Goal: Task Accomplishment & Management: Manage account settings

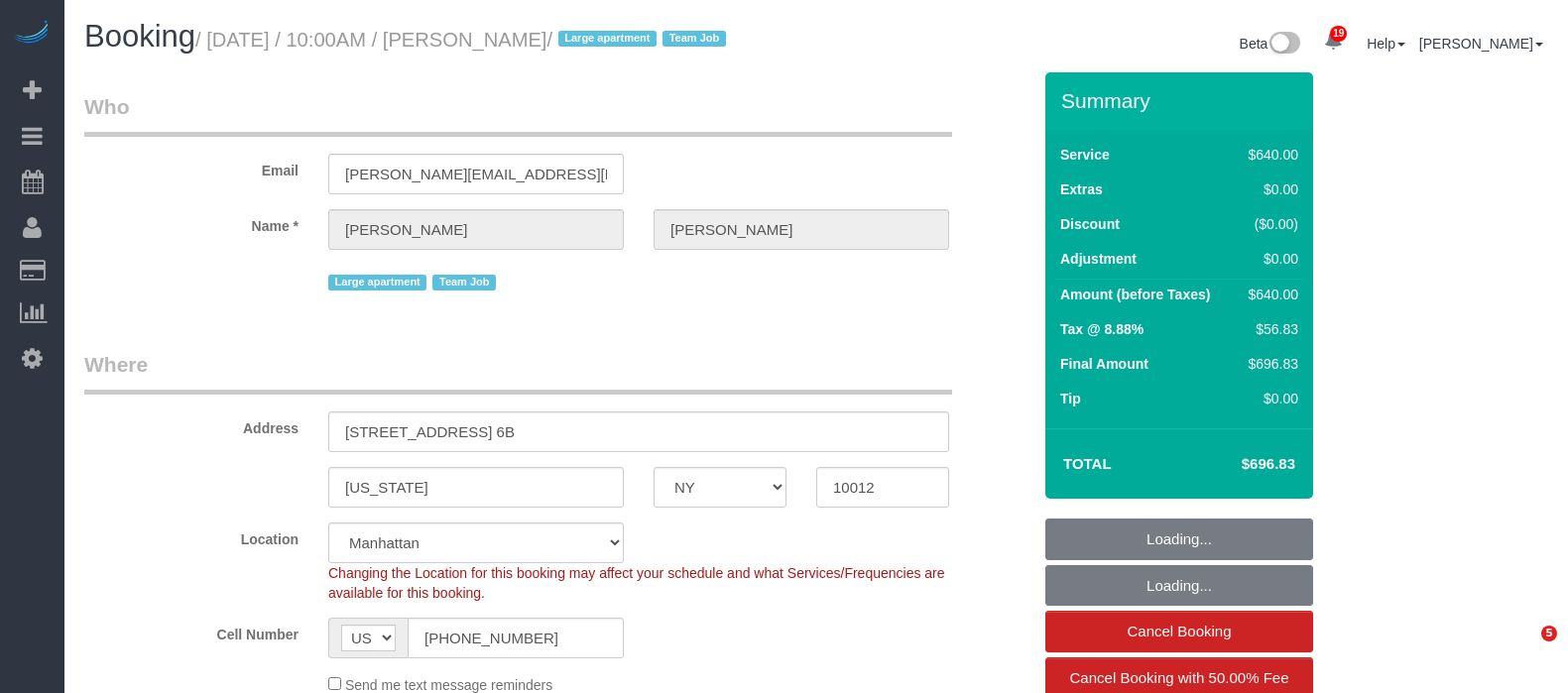
select select "NY"
select select "string:stripe-pm_1S6Gzo4VGloSiKo7bUrrxfkt"
select select "number:57"
select select "number:72"
select select "number:15"
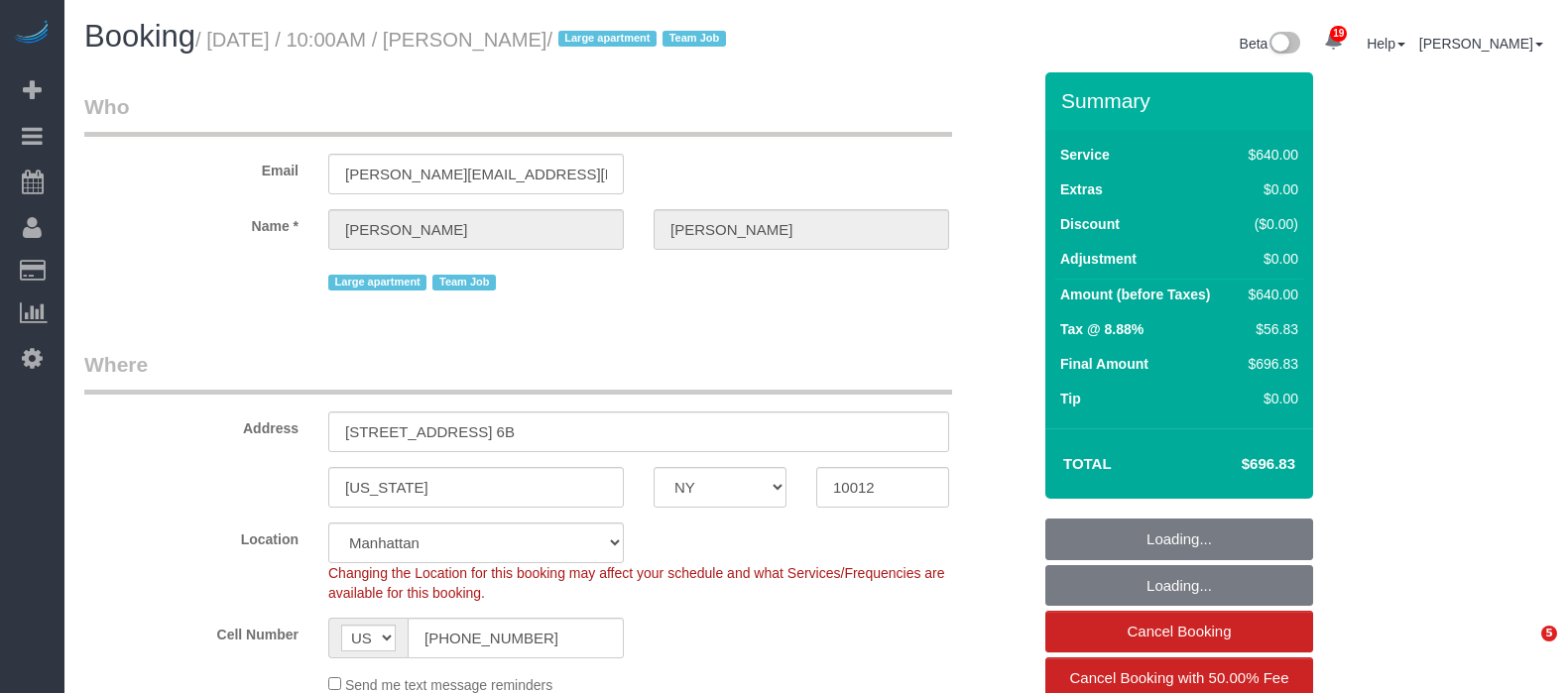
select select "number:6"
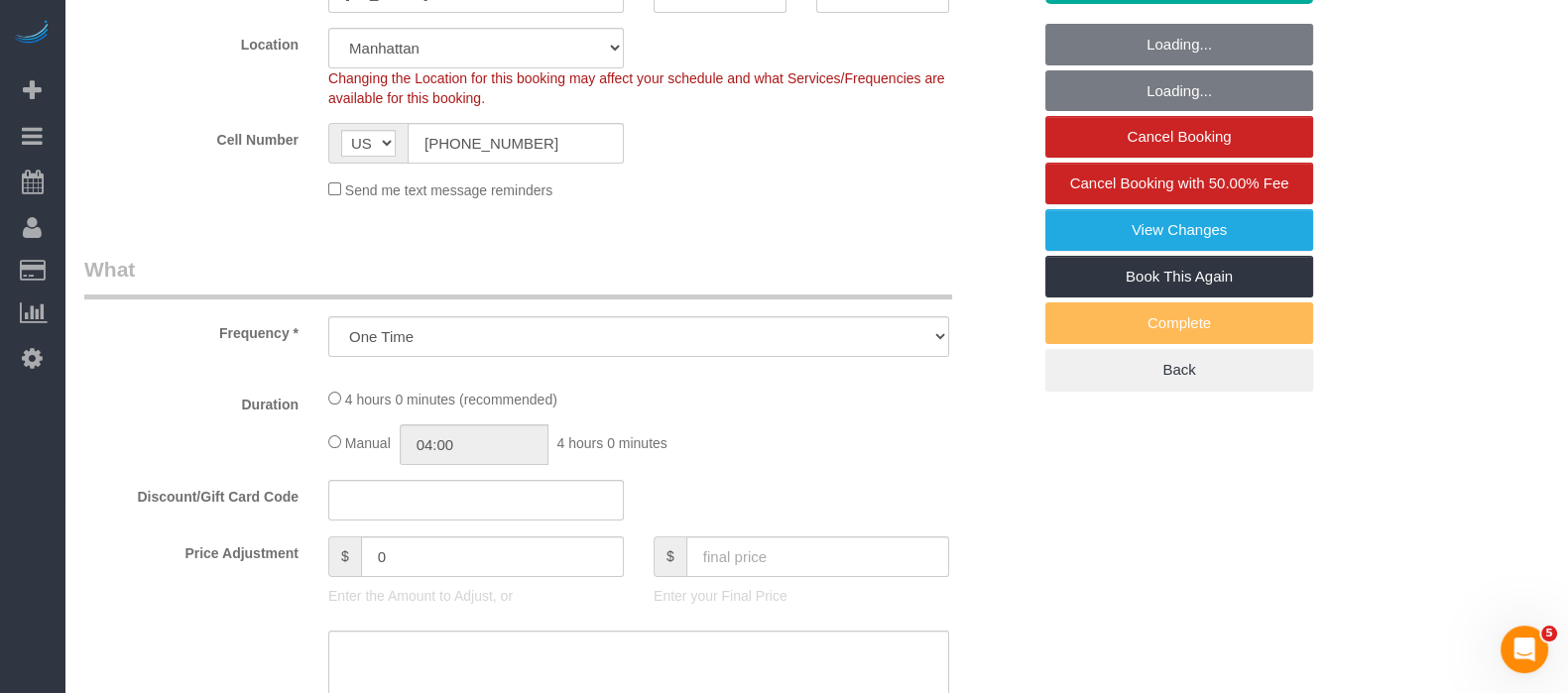
select select "object:959"
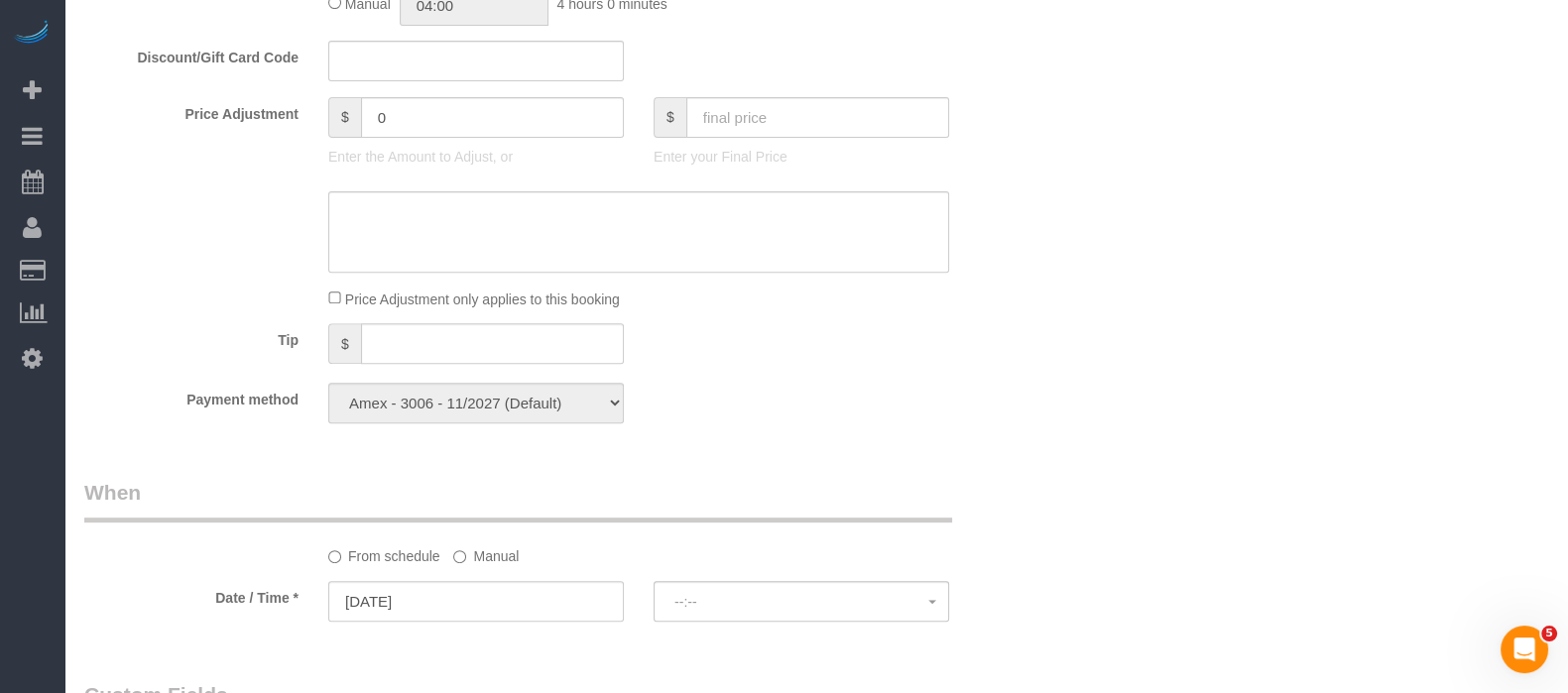
select select "spot1"
select select "240"
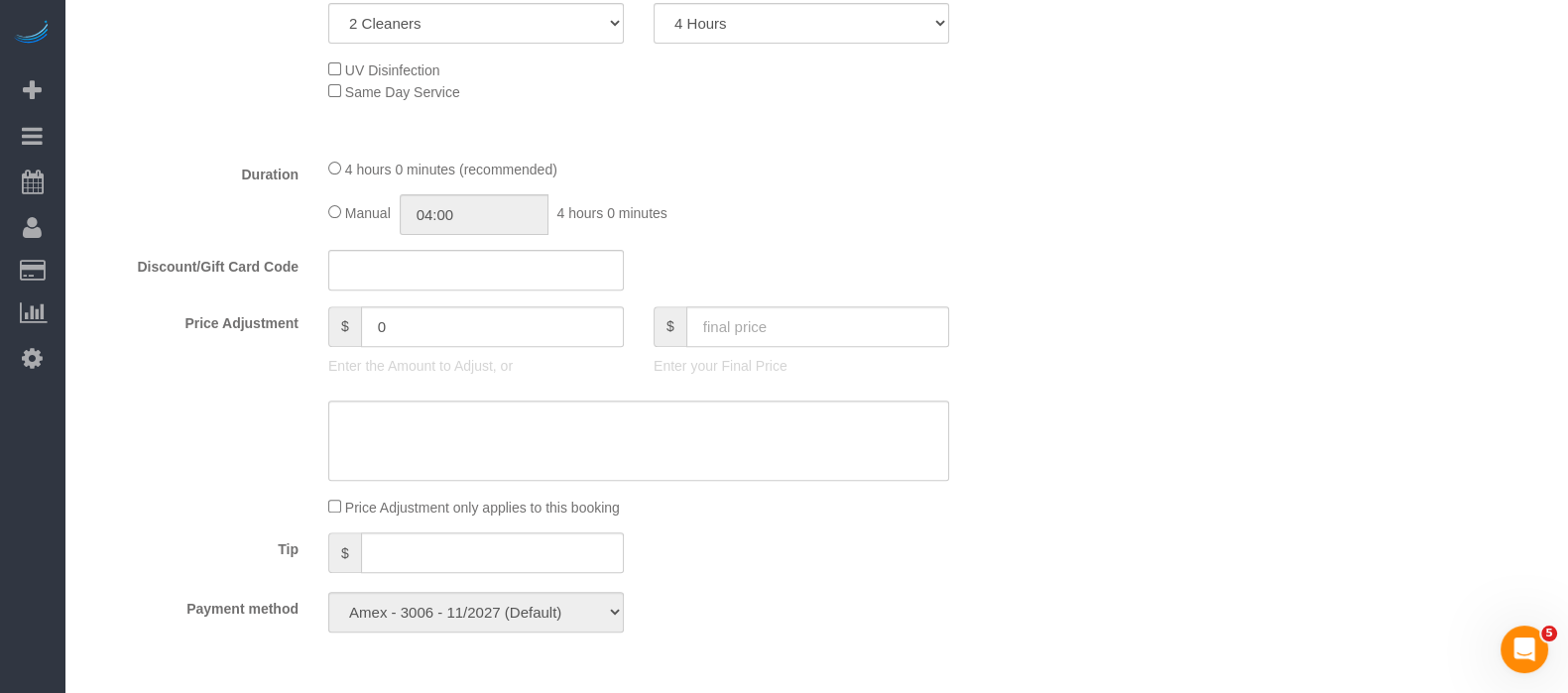
scroll to position [744, 0]
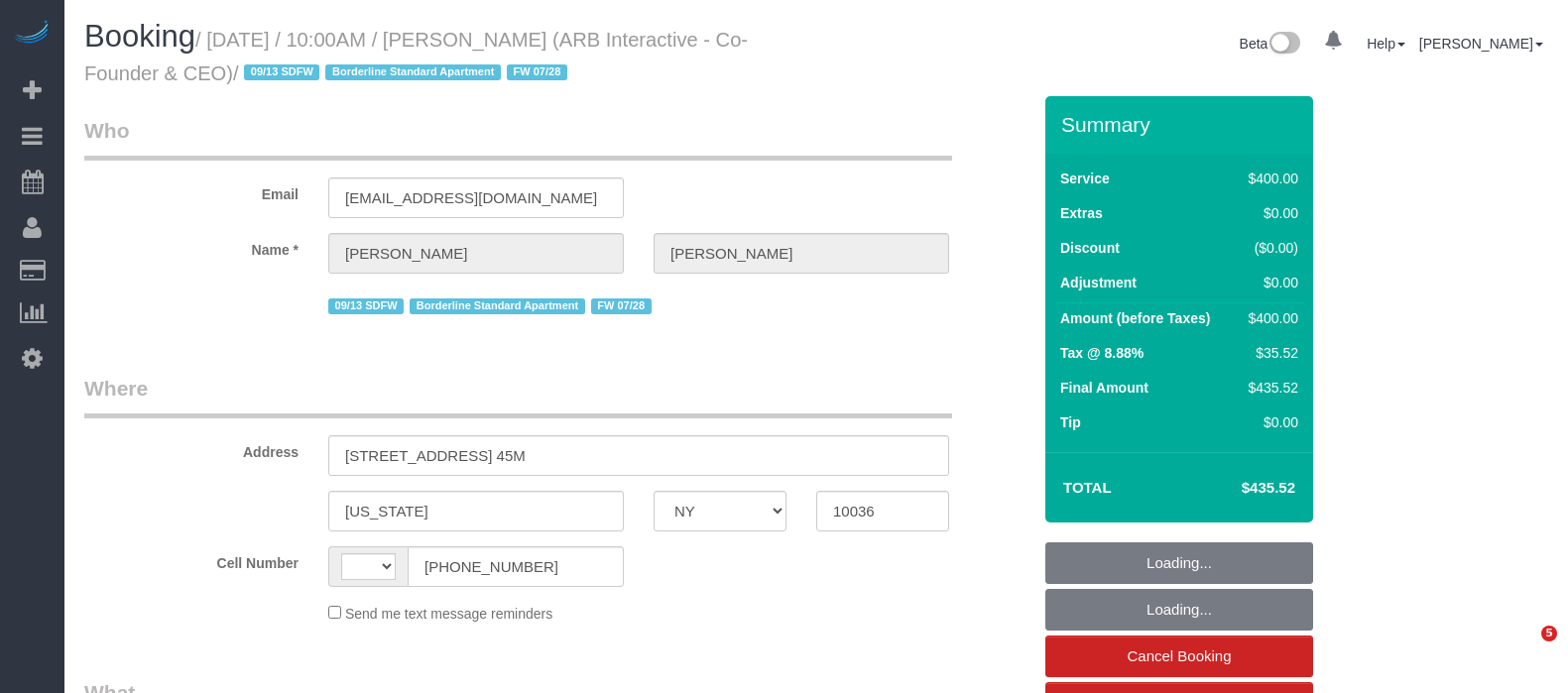
select select "NY"
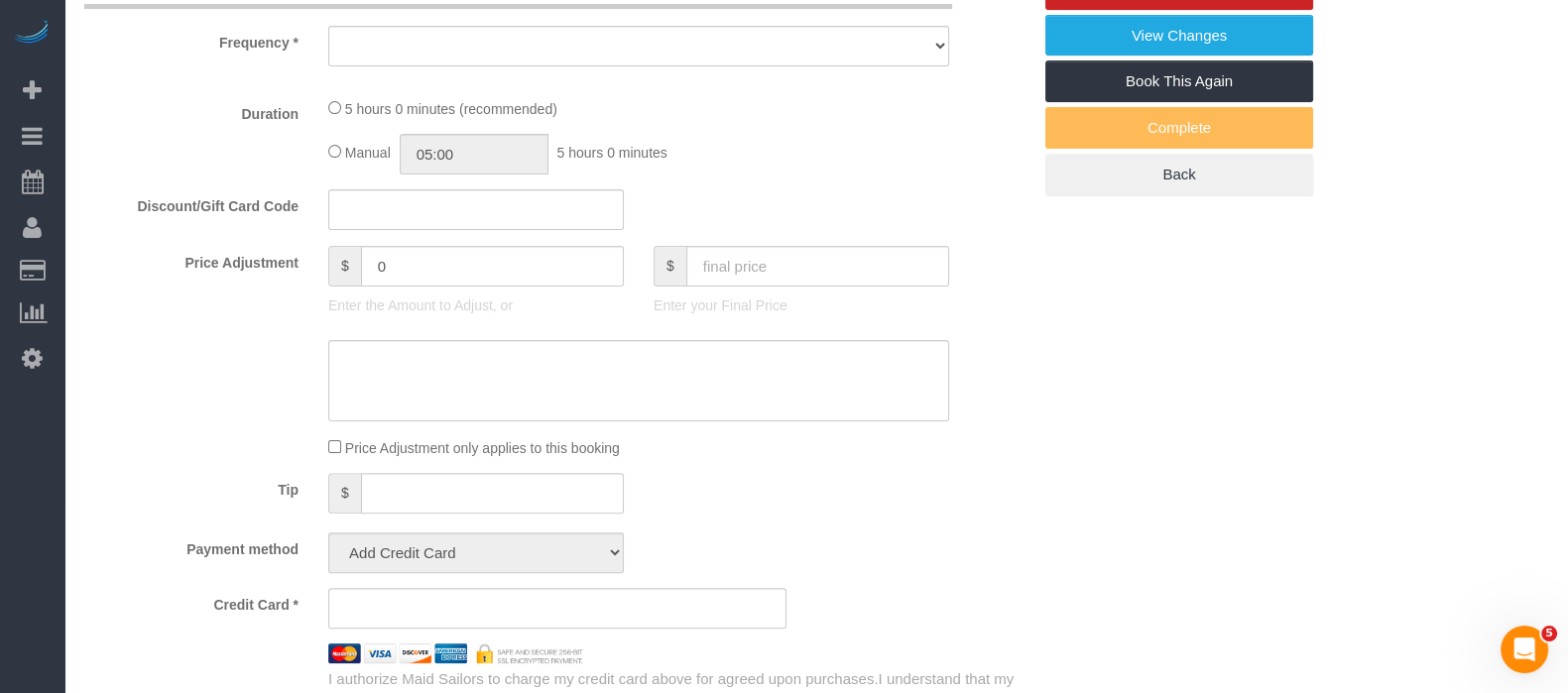
select select "object:558"
select select "string:stripe-pm_1RFNrs4VGloSiKo7r2SlltRK"
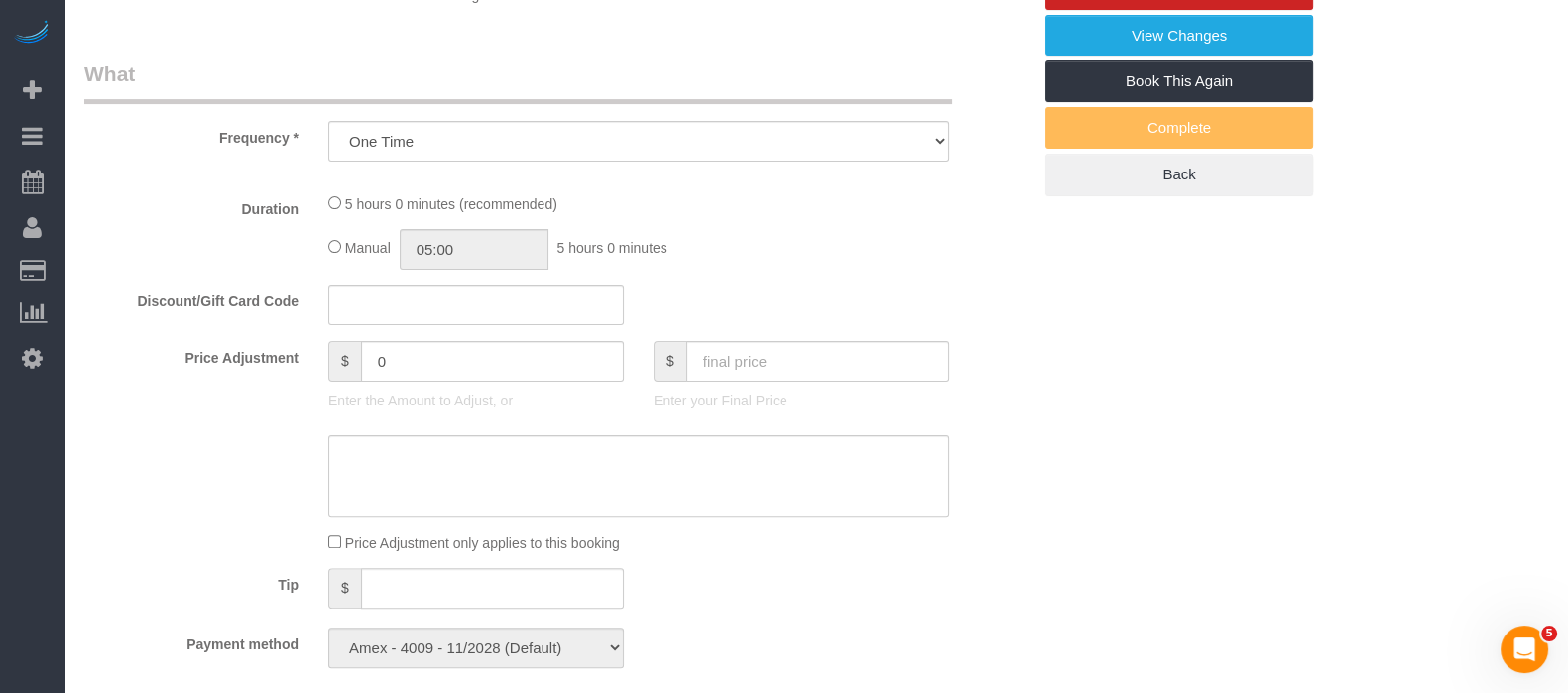
select select "string:US"
select select "300"
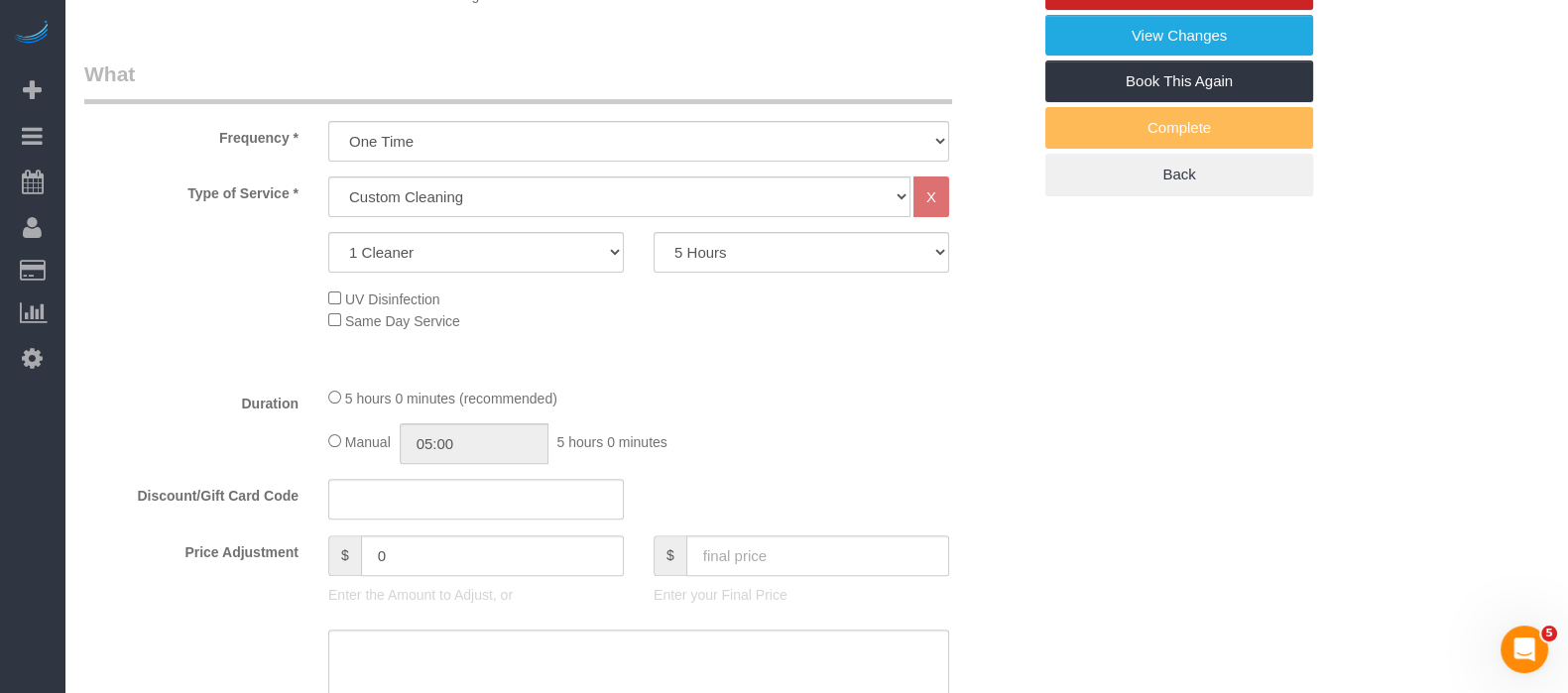
select select "object:938"
select select "number:89"
select select "number:90"
select select "number:15"
select select "number:5"
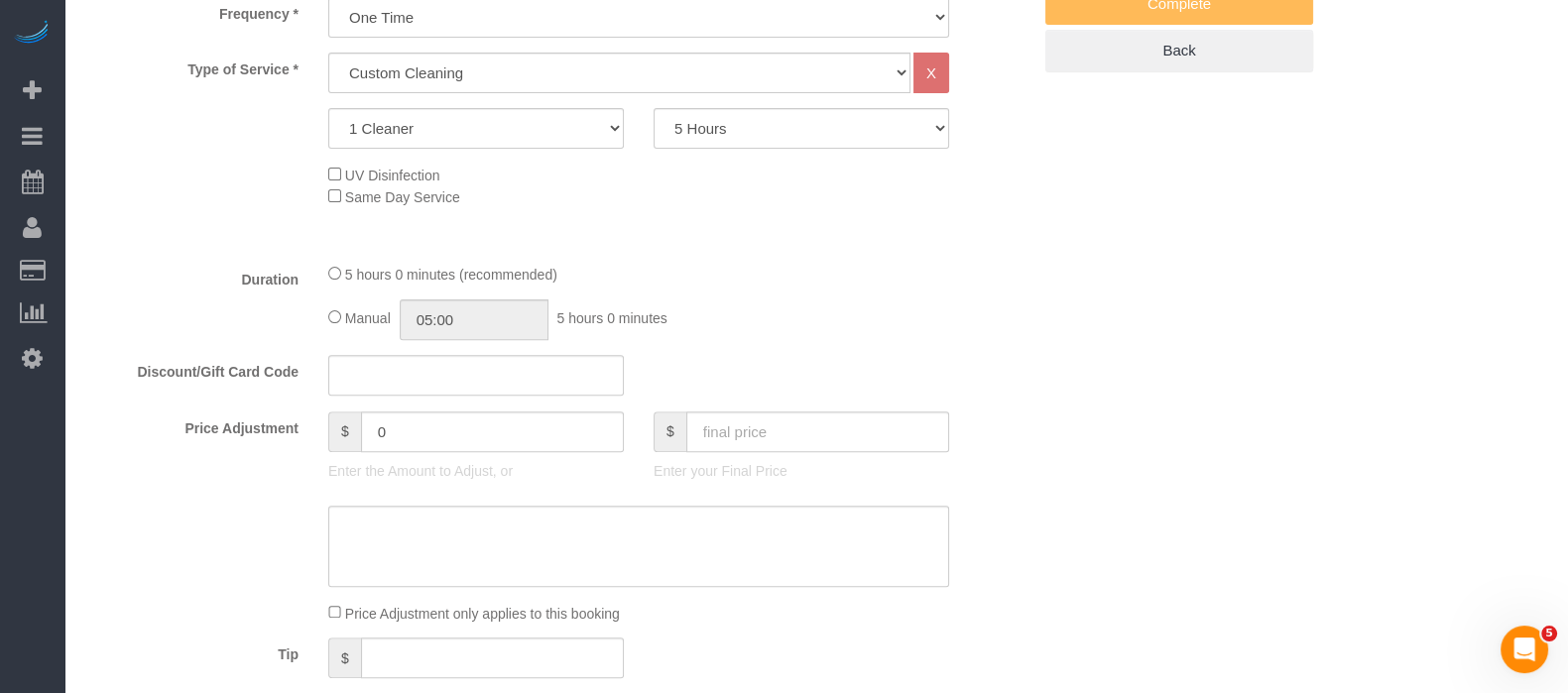
select select "spot1"
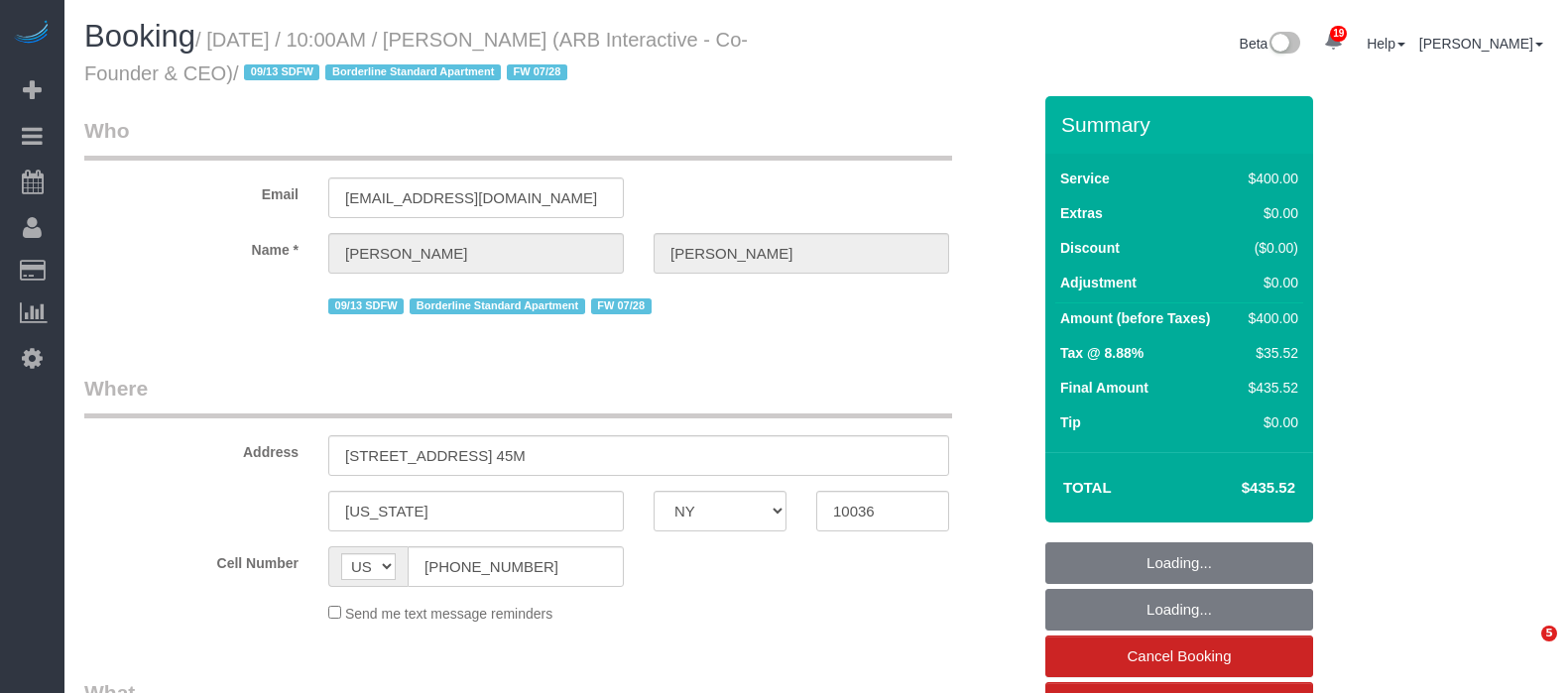
select select "NY"
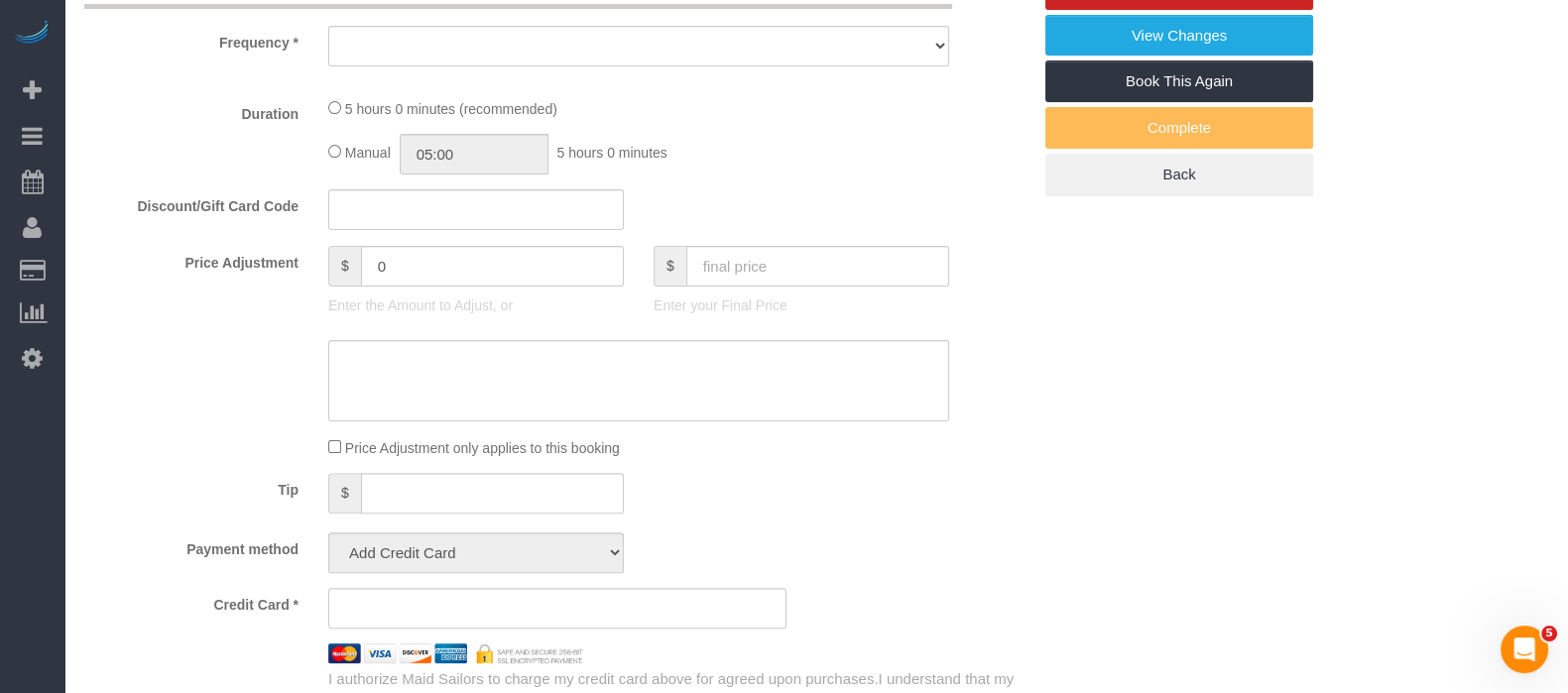
select select "object:805"
select select "number:89"
select select "number:90"
select select "number:15"
select select "number:5"
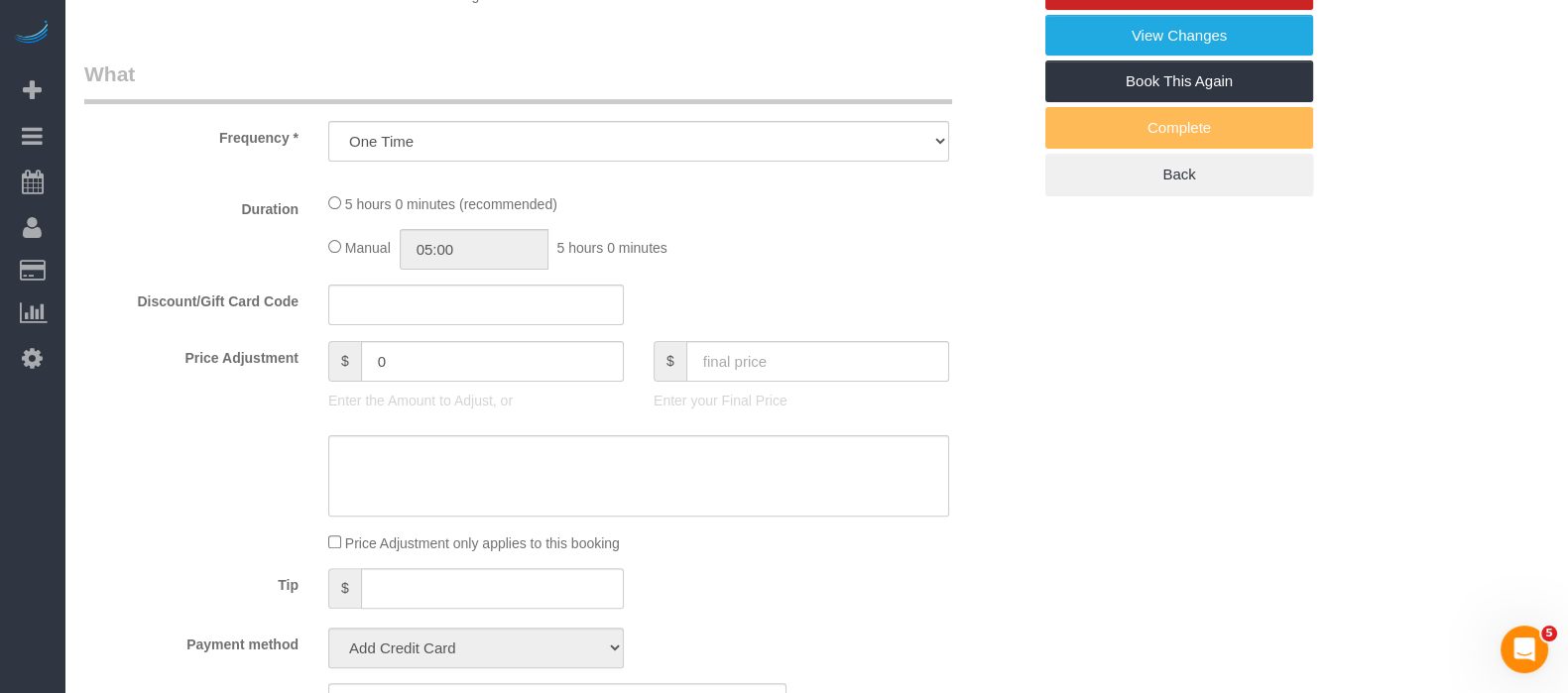
scroll to position [714, 0]
select select "object:1088"
select select "string:stripe-pm_1RFNrs4VGloSiKo7r2SlltRK"
select select "300"
select select "spot1"
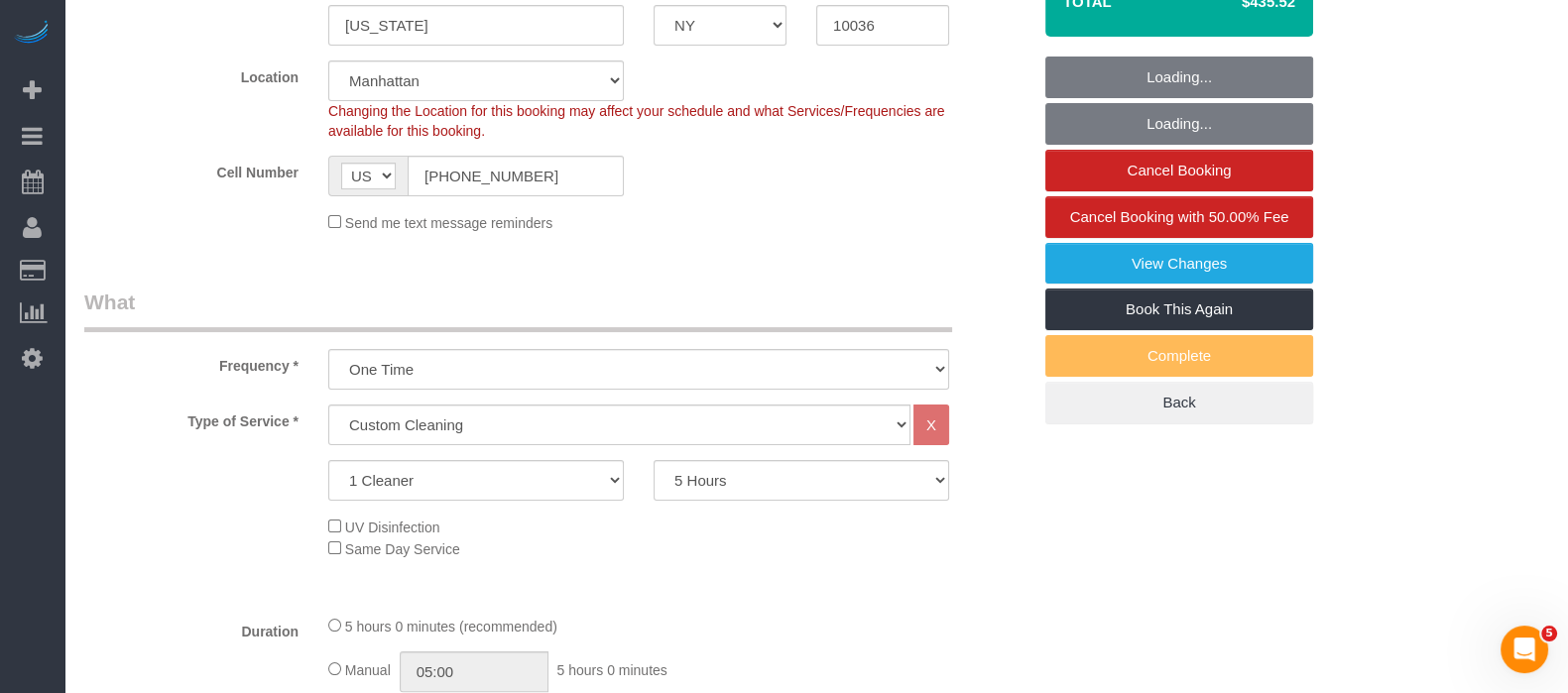
scroll to position [466, 0]
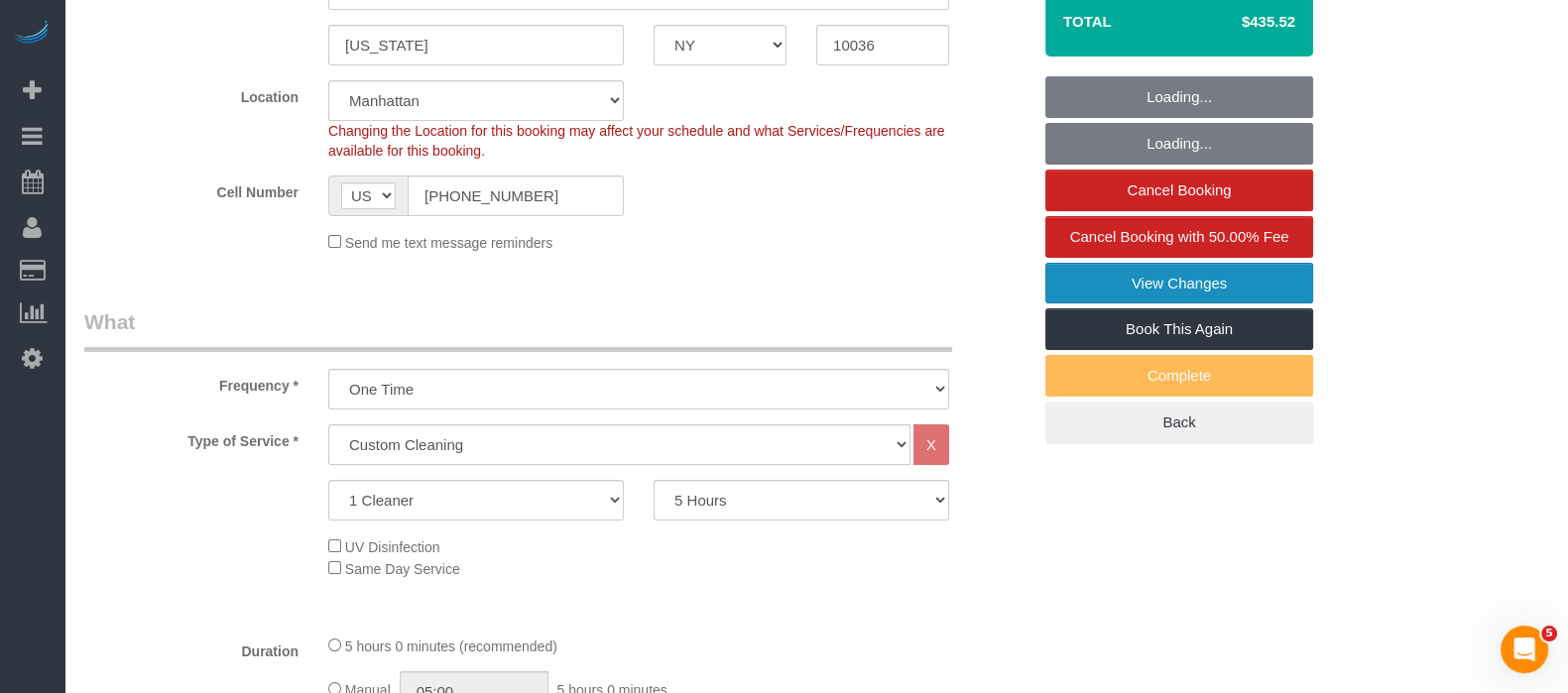
click at [1230, 280] on link "View Changes" at bounding box center [1179, 283] width 267 height 42
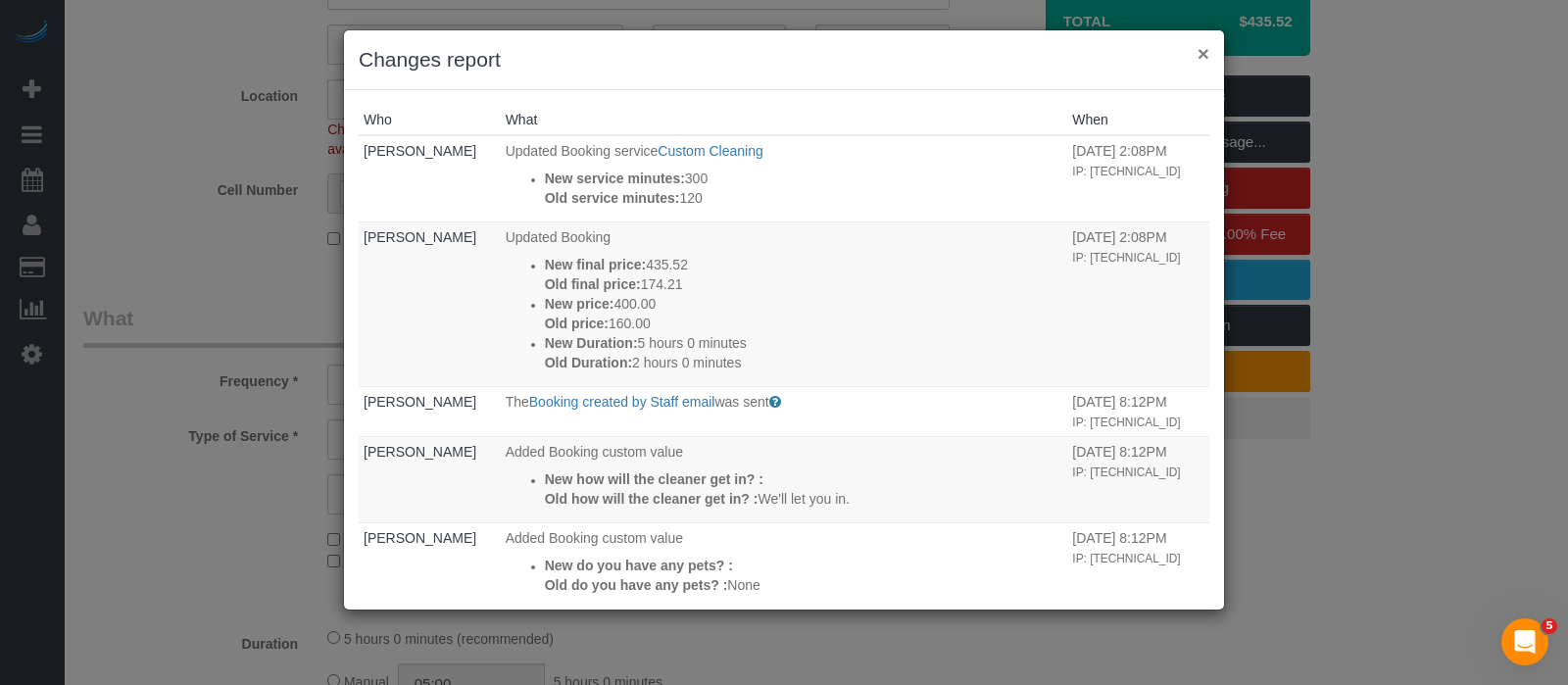
click at [1202, 59] on button "×" at bounding box center [1203, 53] width 12 height 21
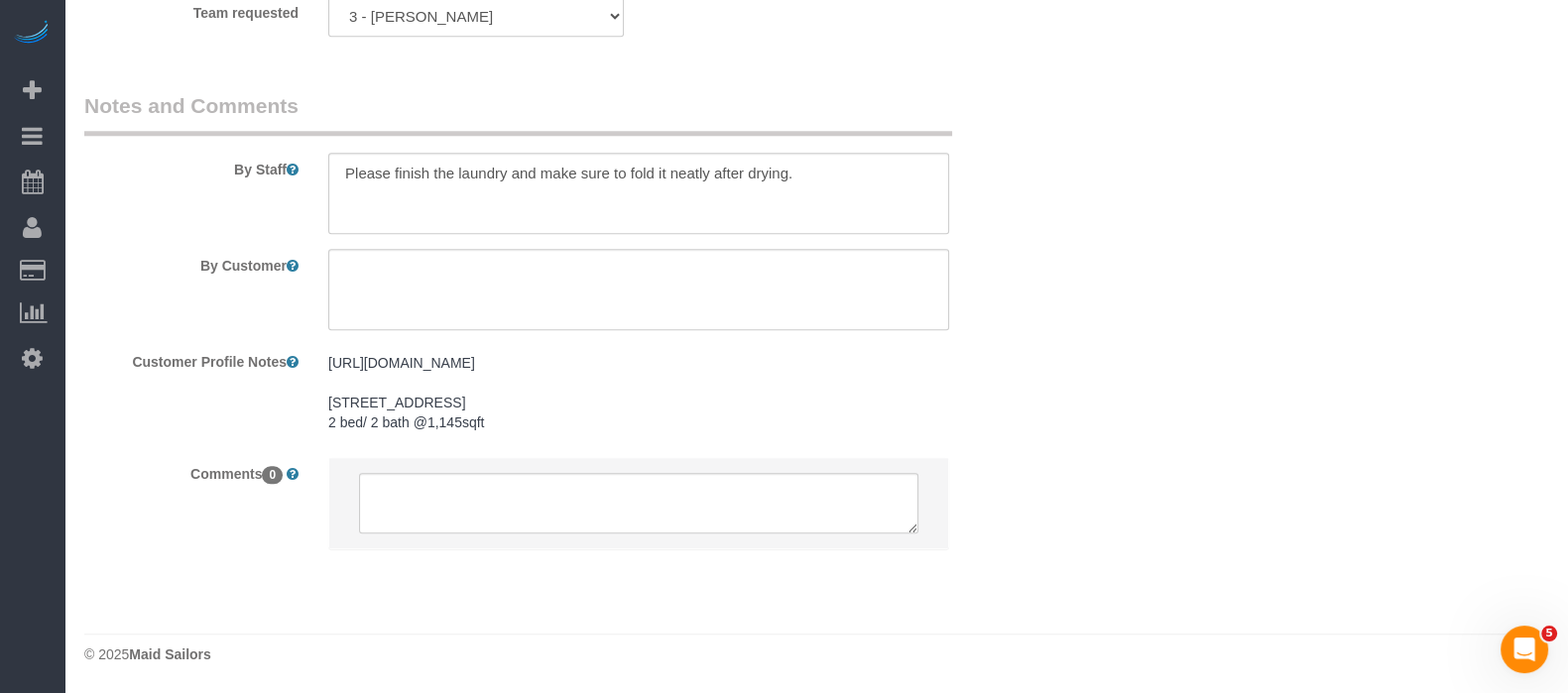
scroll to position [2455, 0]
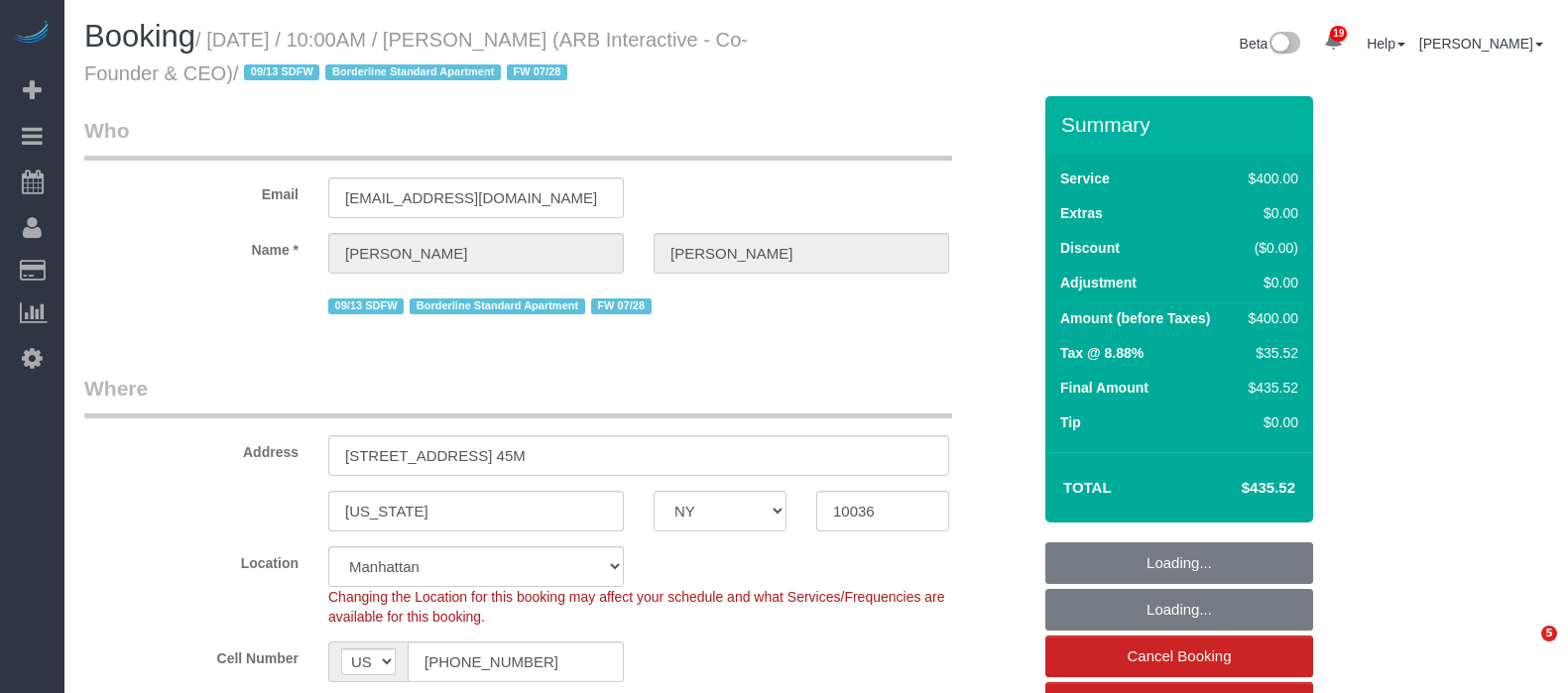
select select "NY"
select select "string:stripe-pm_1RFNrs4VGloSiKo7r2SlltRK"
select select "number:89"
select select "number:90"
select select "number:15"
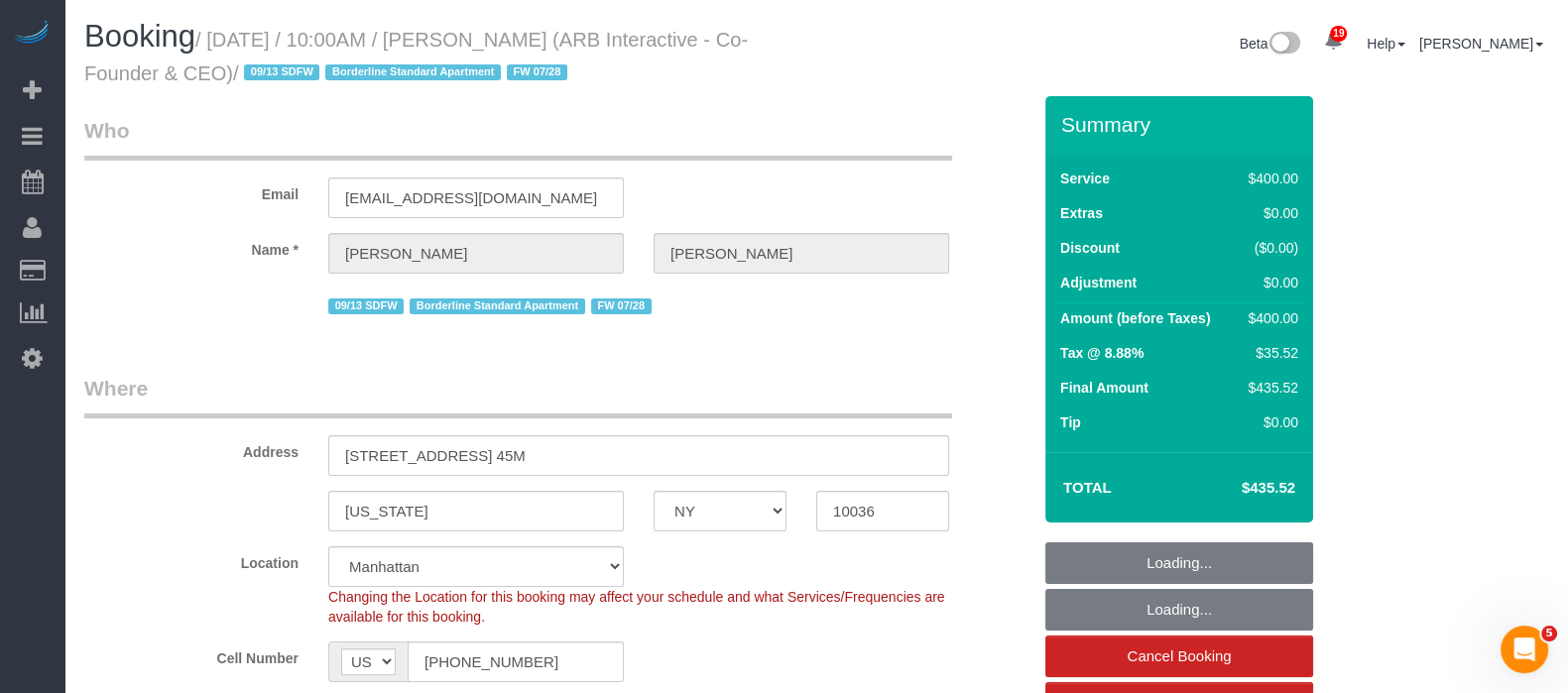
select select "number:5"
select select "object:954"
select select "300"
select select "spot1"
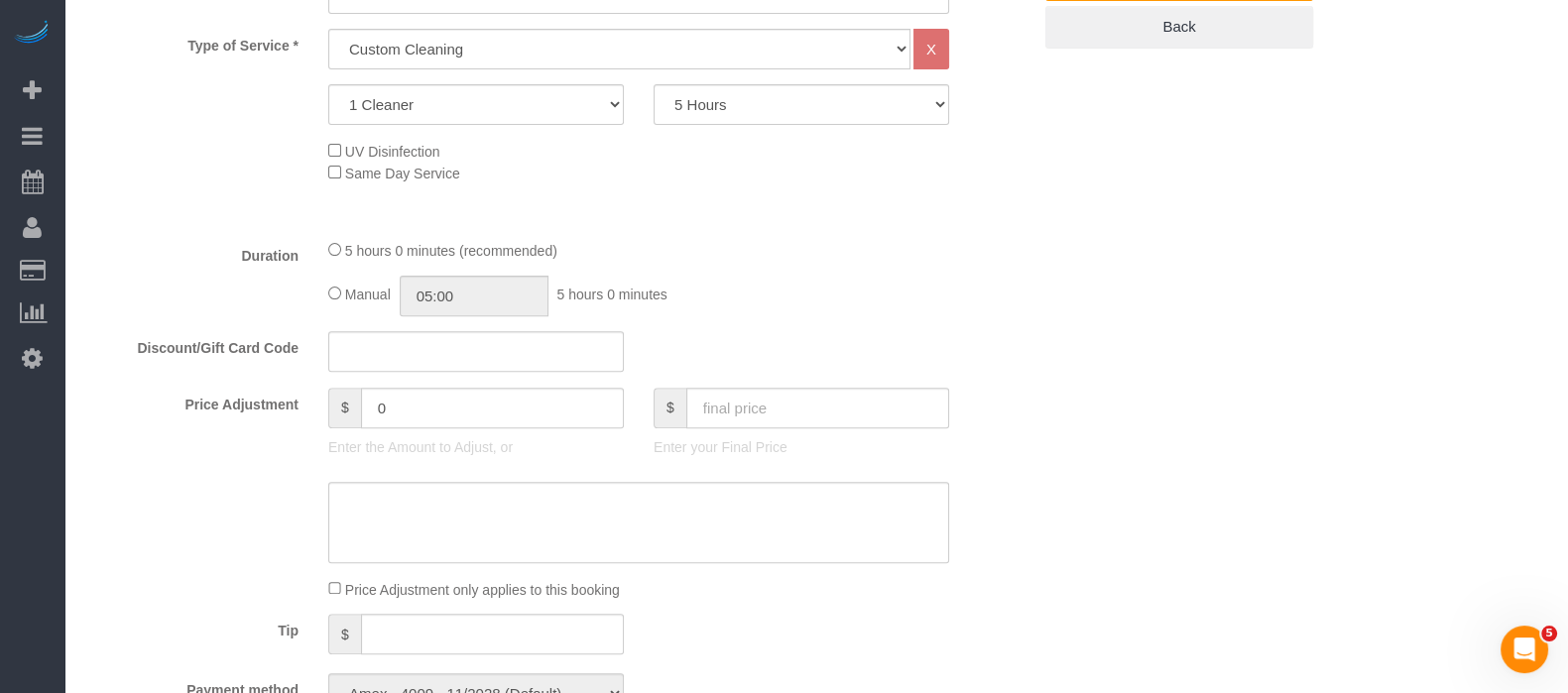
scroll to position [1115, 0]
